Goal: Task Accomplishment & Management: Manage account settings

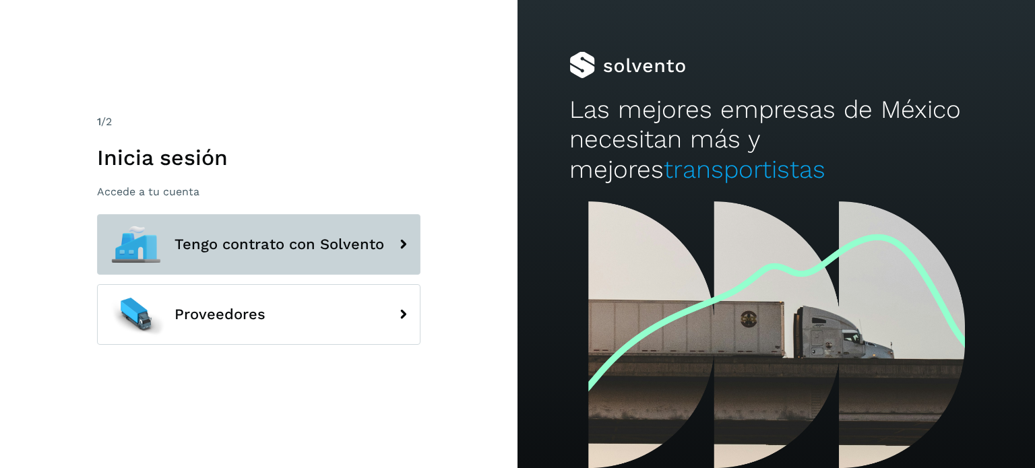
click at [364, 229] on button "Tengo contrato con Solvento" at bounding box center [258, 244] width 323 height 61
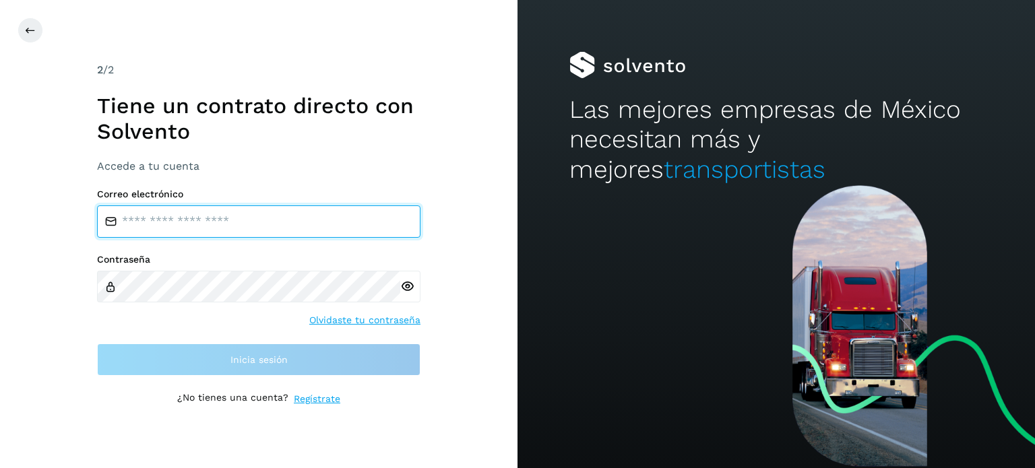
click at [329, 220] on input "email" at bounding box center [258, 222] width 323 height 32
type input "**********"
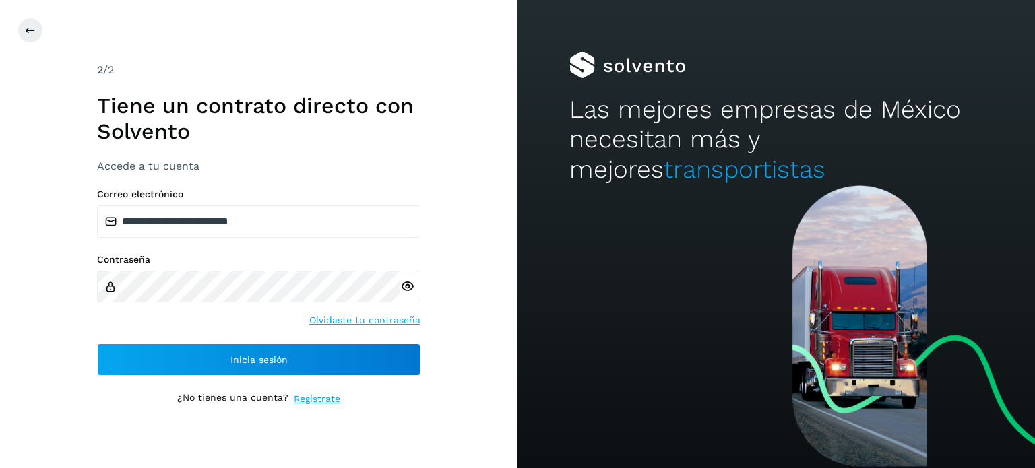
click at [411, 288] on icon at bounding box center [407, 287] width 14 height 14
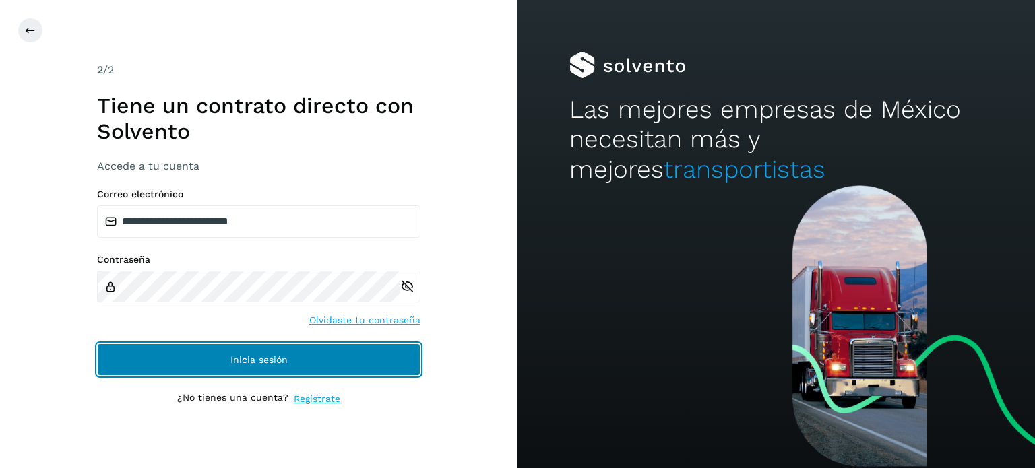
click at [206, 358] on button "Inicia sesión" at bounding box center [258, 360] width 323 height 32
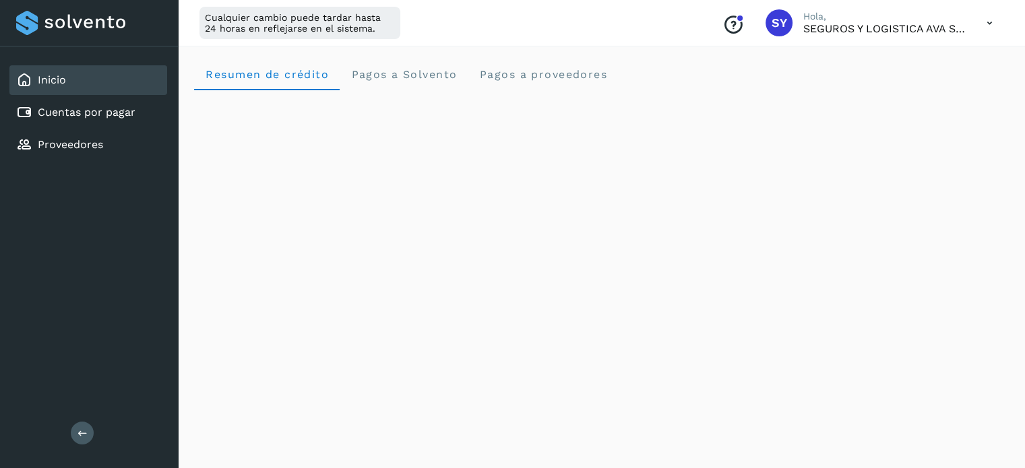
click at [984, 26] on icon at bounding box center [990, 23] width 28 height 28
click at [926, 90] on div "Cerrar sesión" at bounding box center [922, 87] width 160 height 26
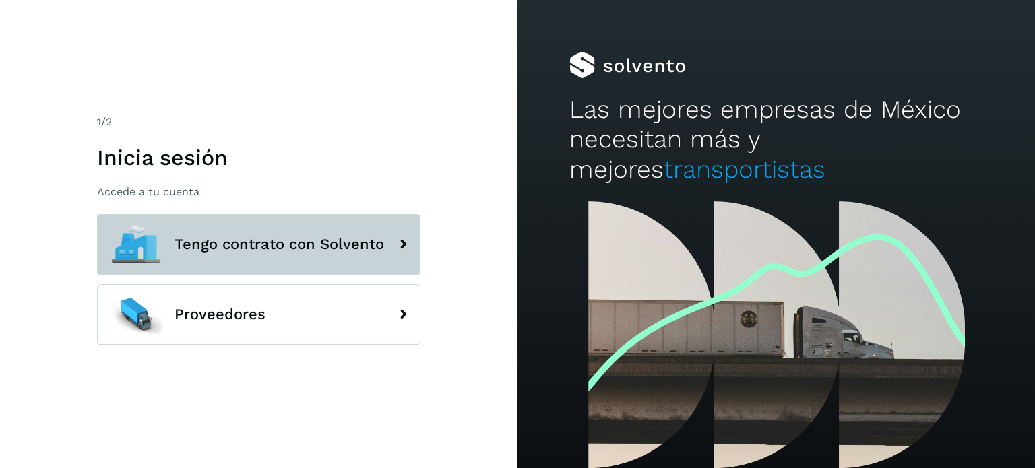
click at [299, 256] on button "Tengo contrato con Solvento" at bounding box center [258, 244] width 323 height 61
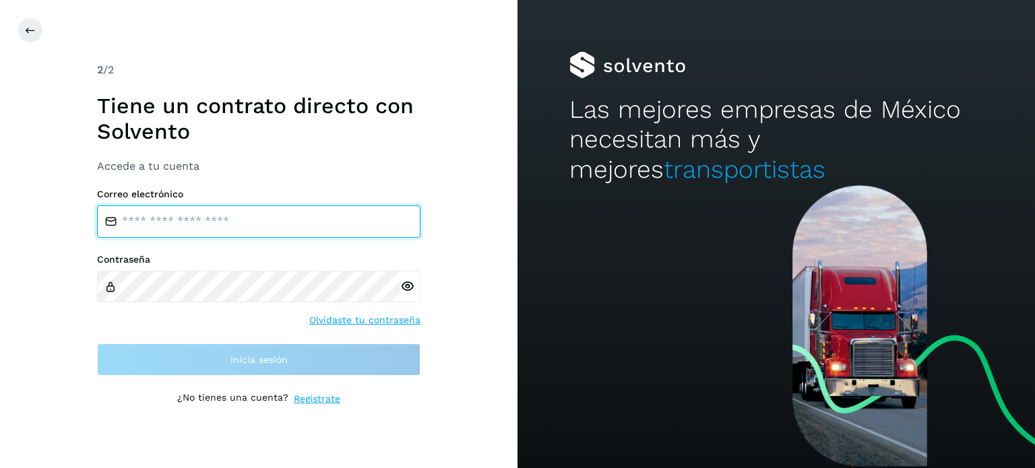
click at [241, 224] on input "email" at bounding box center [258, 222] width 323 height 32
type input "**********"
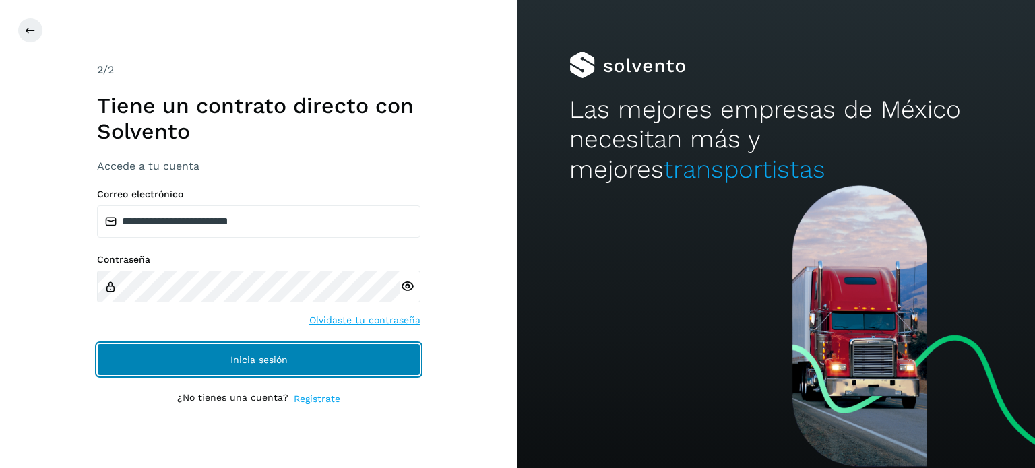
click at [263, 367] on button "Inicia sesión" at bounding box center [258, 360] width 323 height 32
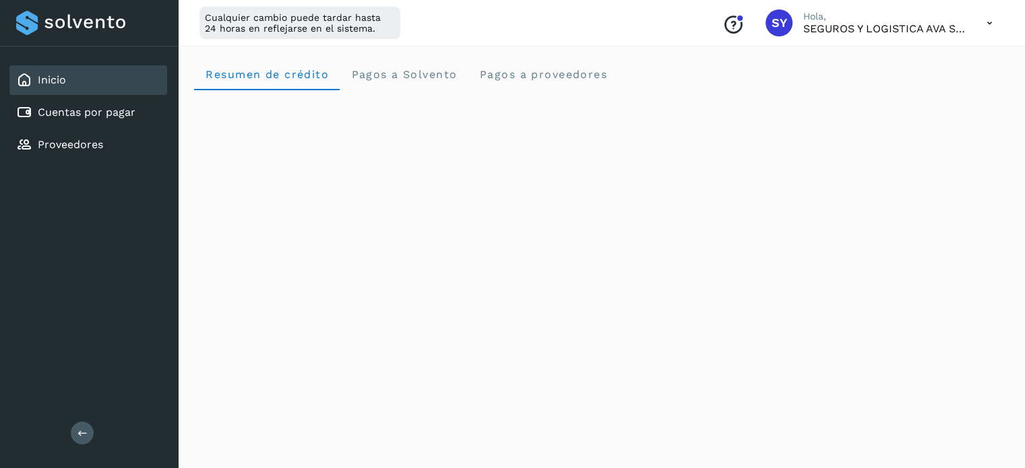
scroll to position [337, 0]
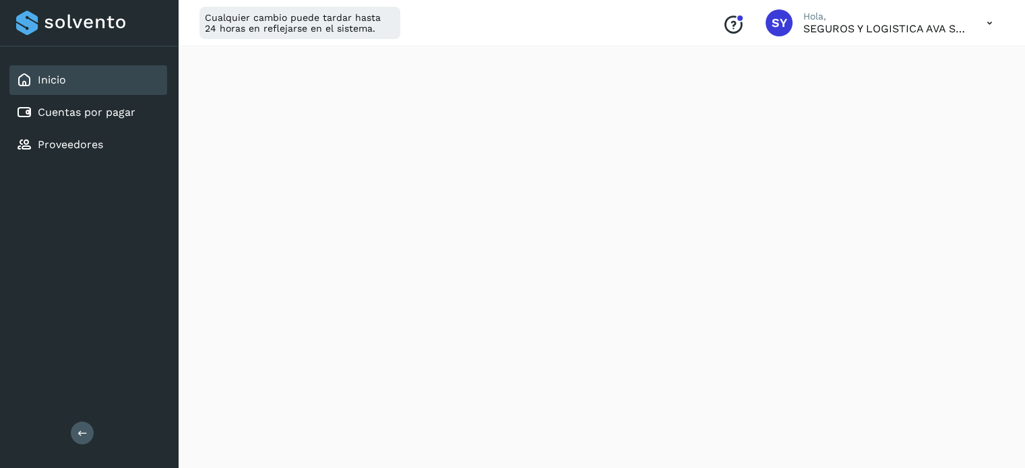
click at [992, 22] on icon at bounding box center [990, 23] width 28 height 28
click at [888, 94] on div "Cerrar sesión" at bounding box center [922, 87] width 160 height 26
